Goal: Information Seeking & Learning: Learn about a topic

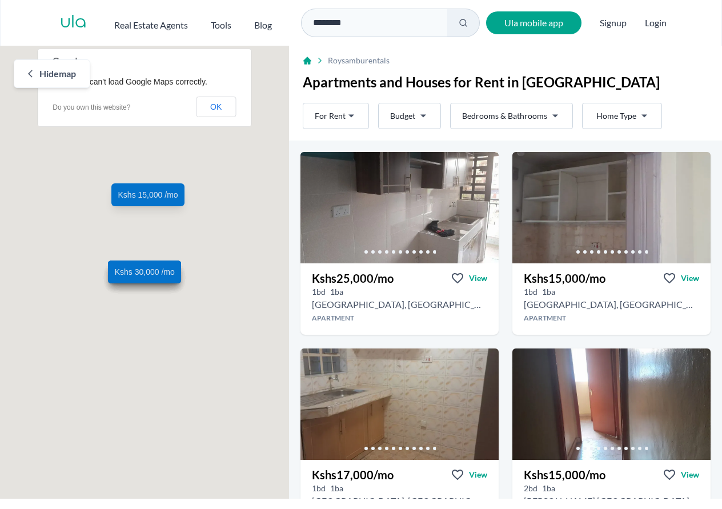
click at [396, 113] on html "Are you a real estate agent? Reach more buyers and renters. Sign up Ula Homes A…" at bounding box center [361, 249] width 722 height 499
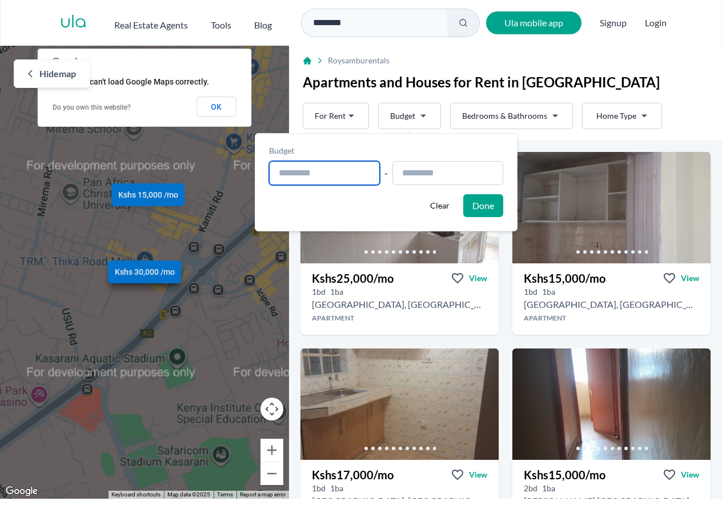
click at [336, 178] on input "text" at bounding box center [324, 173] width 111 height 24
type input "**********"
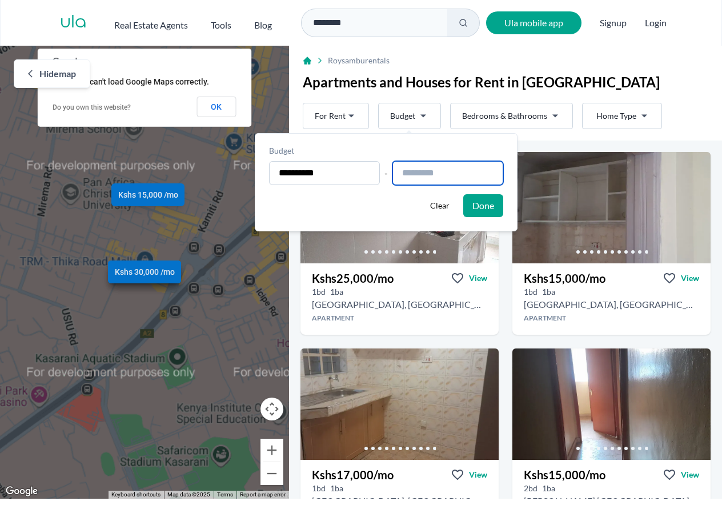
click at [440, 170] on input "text" at bounding box center [447, 173] width 111 height 24
type input "**********"
click at [503, 205] on button "Done" at bounding box center [483, 205] width 40 height 23
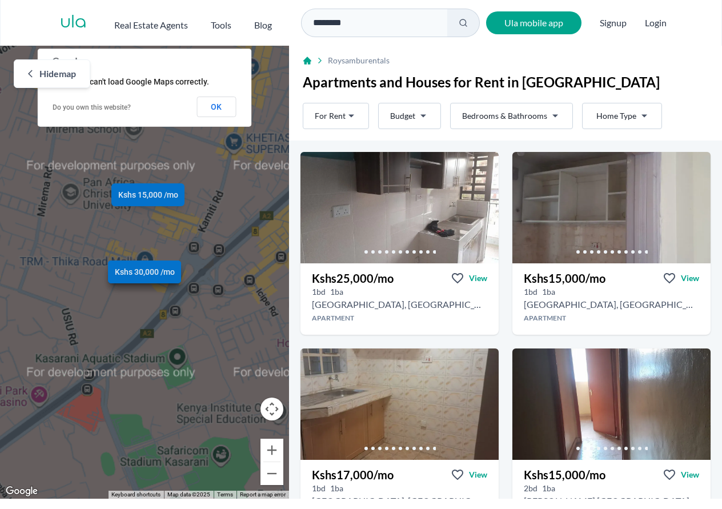
click at [325, 119] on html "Are you a real estate agent? Reach more buyers and renters. Sign up Ula Homes A…" at bounding box center [361, 249] width 722 height 499
click at [330, 172] on span "For Rent" at bounding box center [343, 168] width 34 height 14
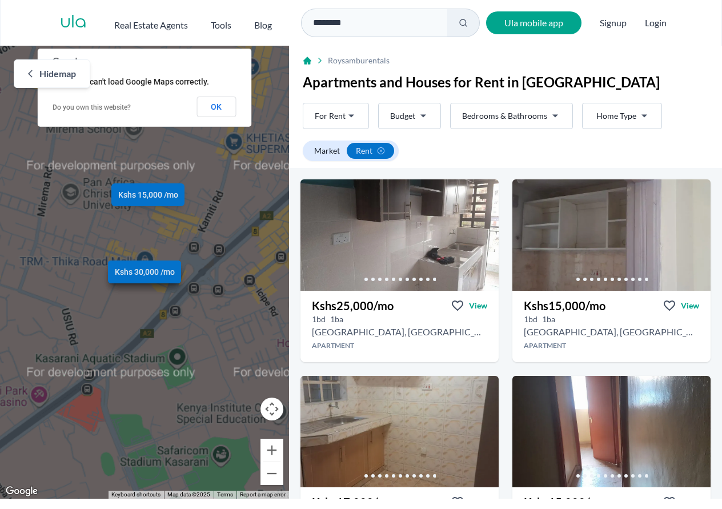
click at [399, 118] on html "Are you a real estate agent? Reach more buyers and renters. Sign up Ula Homes A…" at bounding box center [361, 249] width 722 height 499
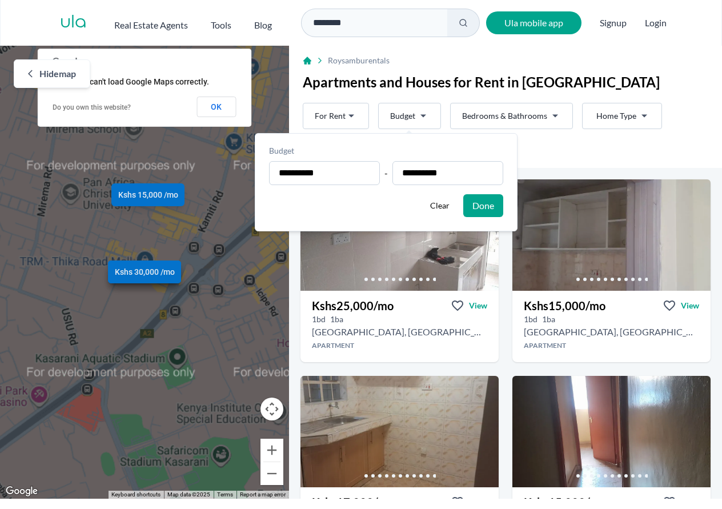
click at [503, 211] on button "Done" at bounding box center [483, 205] width 40 height 23
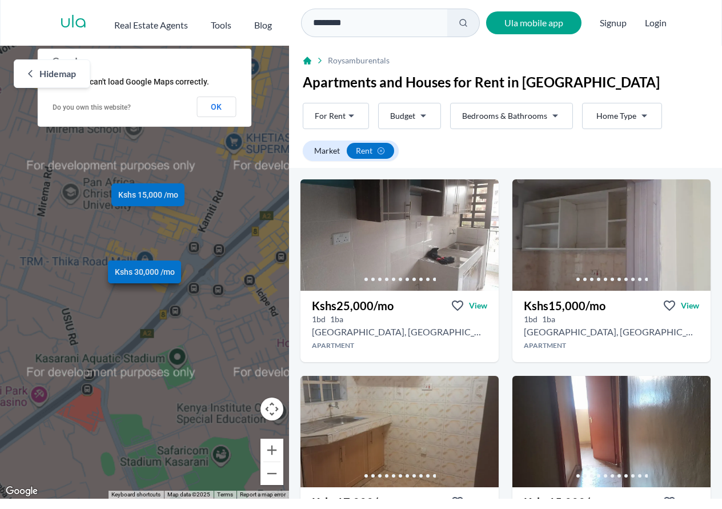
click at [543, 119] on html "Are you a real estate agent? Reach more buyers and renters. Sign up Ula Homes A…" at bounding box center [361, 249] width 722 height 499
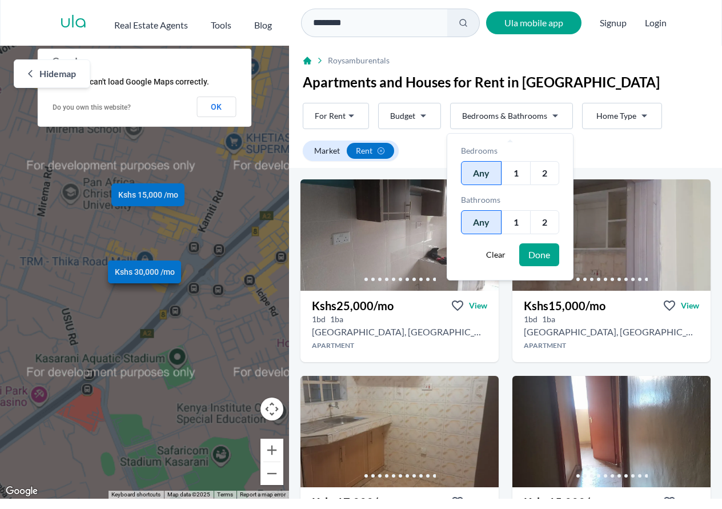
click at [518, 223] on div "1" at bounding box center [516, 222] width 29 height 24
click at [533, 252] on button "Done" at bounding box center [539, 254] width 40 height 23
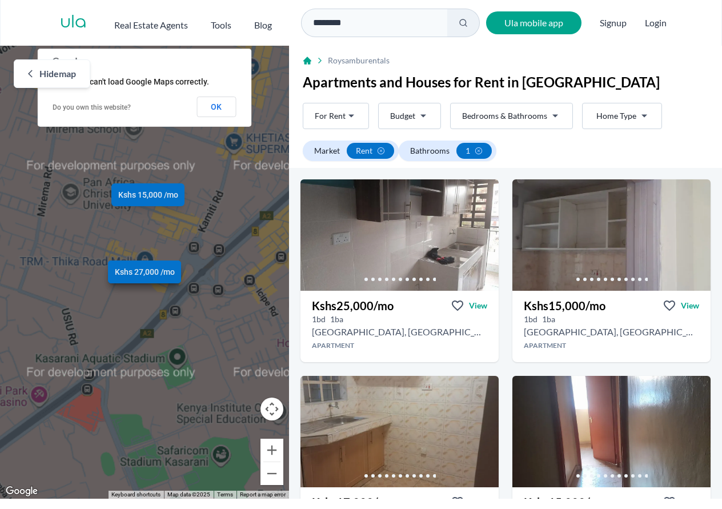
click at [603, 114] on html "Are you a real estate agent? Reach more buyers and renters. Sign up Ula Homes A…" at bounding box center [361, 249] width 722 height 499
click at [603, 171] on span "Apartment" at bounding box center [622, 168] width 43 height 14
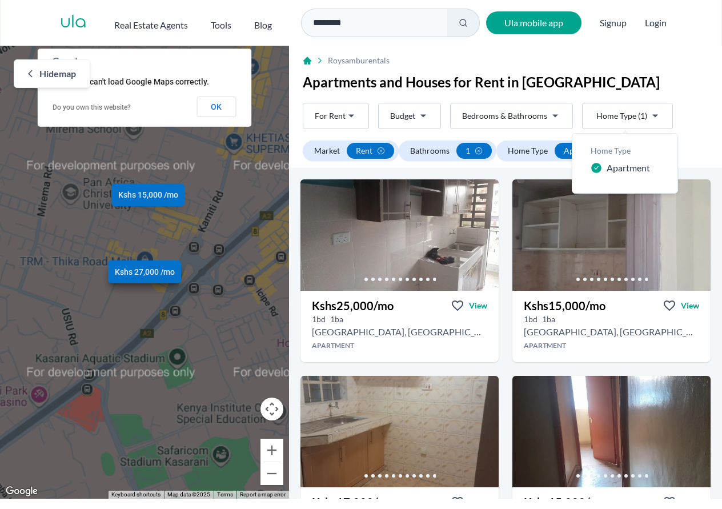
click at [696, 74] on html "Are you a real estate agent? Reach more buyers and renters. Sign up Ula Homes A…" at bounding box center [361, 249] width 722 height 499
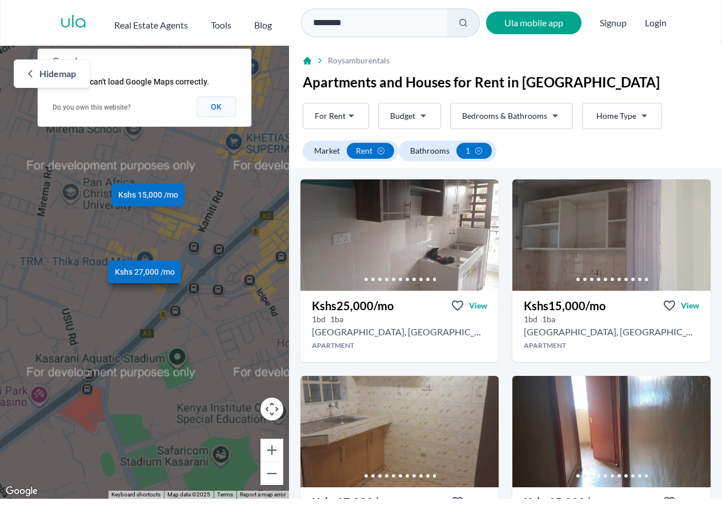
click at [217, 109] on button "OK" at bounding box center [216, 107] width 39 height 21
